Goal: Information Seeking & Learning: Learn about a topic

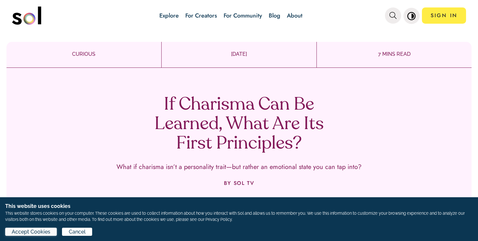
click at [18, 232] on span "Accept Cookies" at bounding box center [31, 232] width 39 height 8
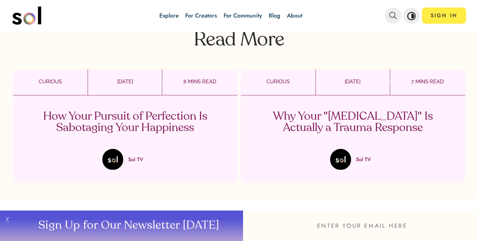
scroll to position [1019, 0]
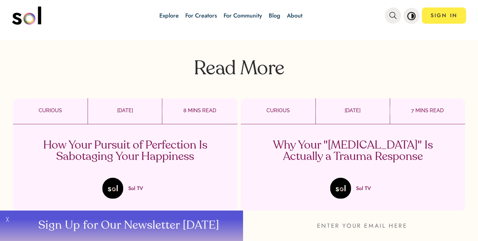
click at [152, 140] on p "How Your Pursuit of Perfection Is Sabotaging Your Happiness" at bounding box center [125, 151] width 191 height 23
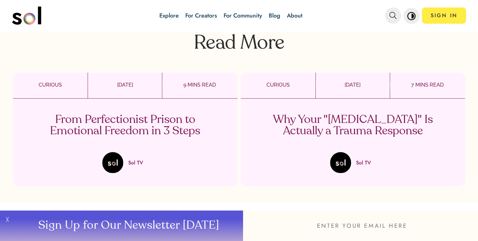
scroll to position [1375, 0]
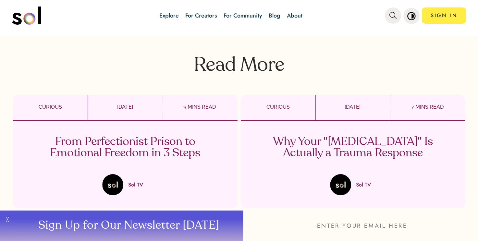
click at [137, 149] on p "From Perfectionist Prison to Emotional Freedom in 3 Steps" at bounding box center [125, 147] width 191 height 23
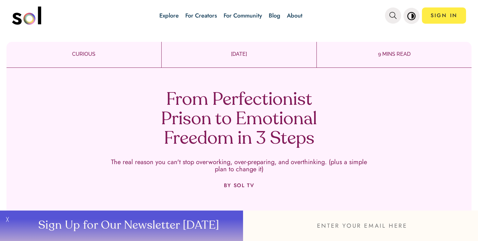
click at [238, 142] on h1 "From Perfectionist Prison to Emotional Freedom in 3 Steps" at bounding box center [238, 119] width 191 height 58
click at [239, 142] on h1 "From Perfectionist Prison to Emotional Freedom in 3 Steps" at bounding box center [238, 119] width 191 height 58
click at [239, 161] on p "The real reason you can't stop overworking, over-preparing, and overthinking. (…" at bounding box center [238, 166] width 259 height 14
click at [237, 186] on p "BY SOL TV" at bounding box center [239, 186] width 30 height 6
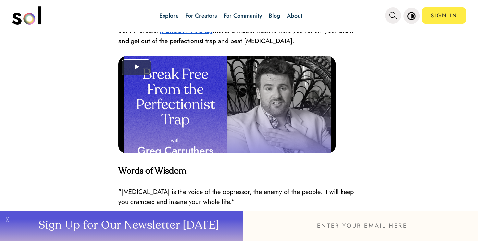
scroll to position [1508, 0]
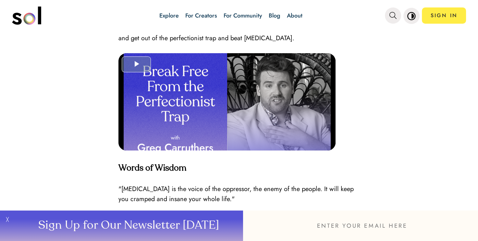
click at [250, 91] on div "Video Player" at bounding box center [226, 111] width 217 height 116
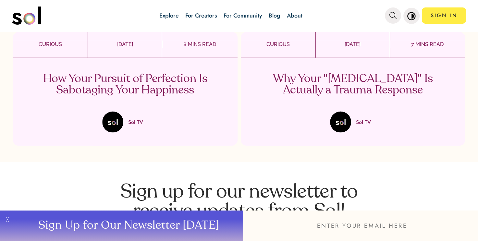
scroll to position [1696, 0]
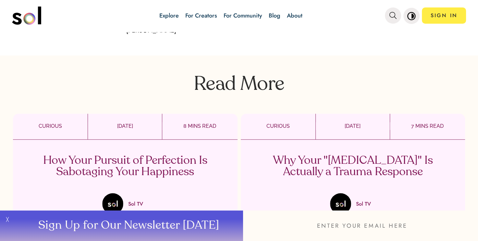
click at [349, 155] on p "Why Your "[MEDICAL_DATA]" Is Actually a Trauma Response" at bounding box center [352, 166] width 191 height 23
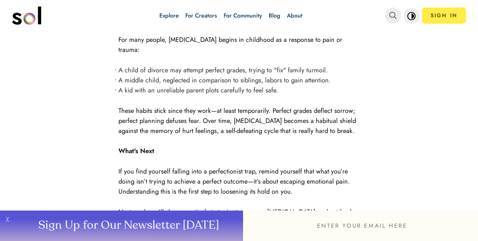
scroll to position [956, 0]
